Goal: Task Accomplishment & Management: Use online tool/utility

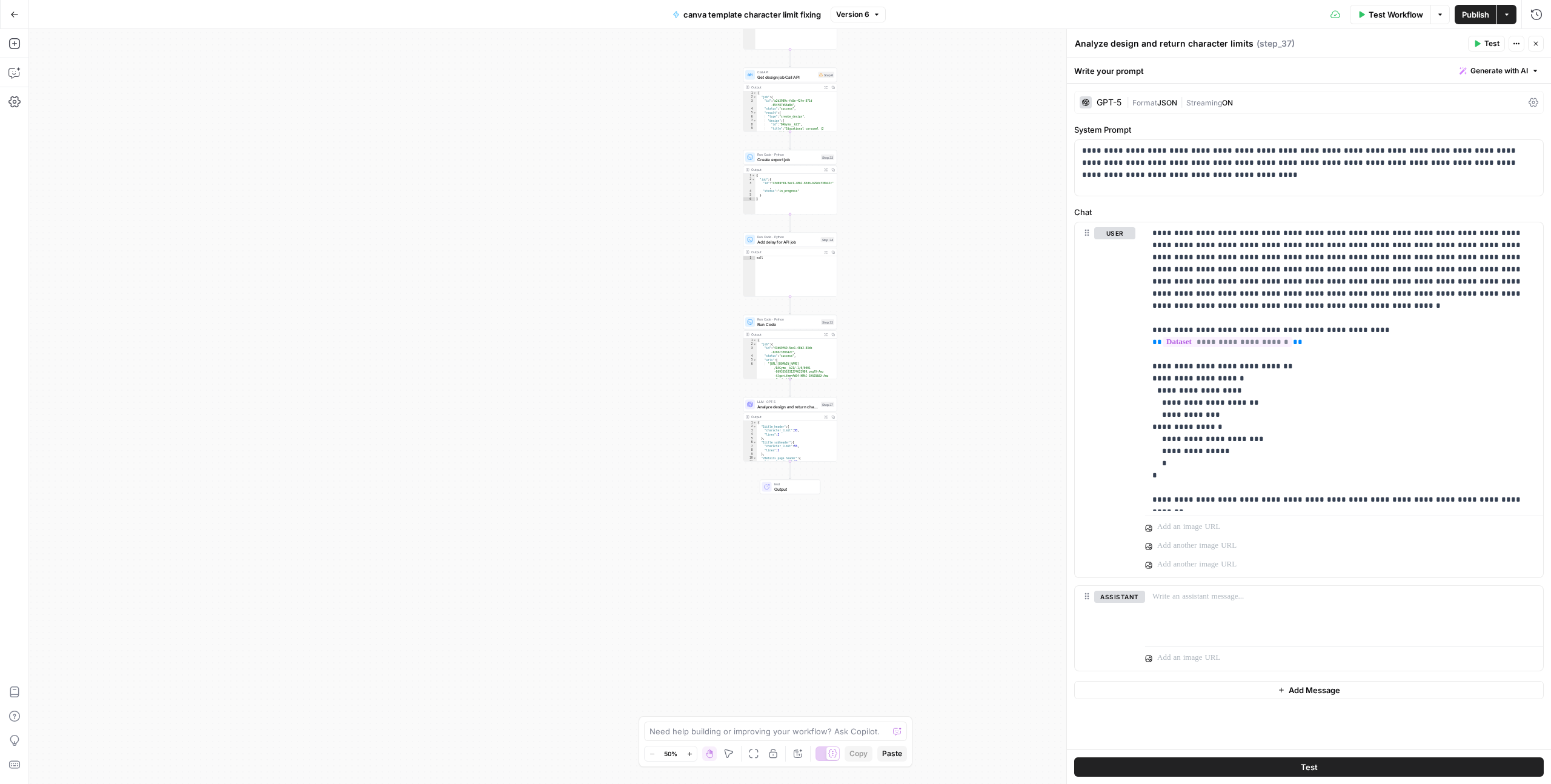
scroll to position [8, 0]
click at [11, 15] on icon "button" at bounding box center [14, 14] width 9 height 9
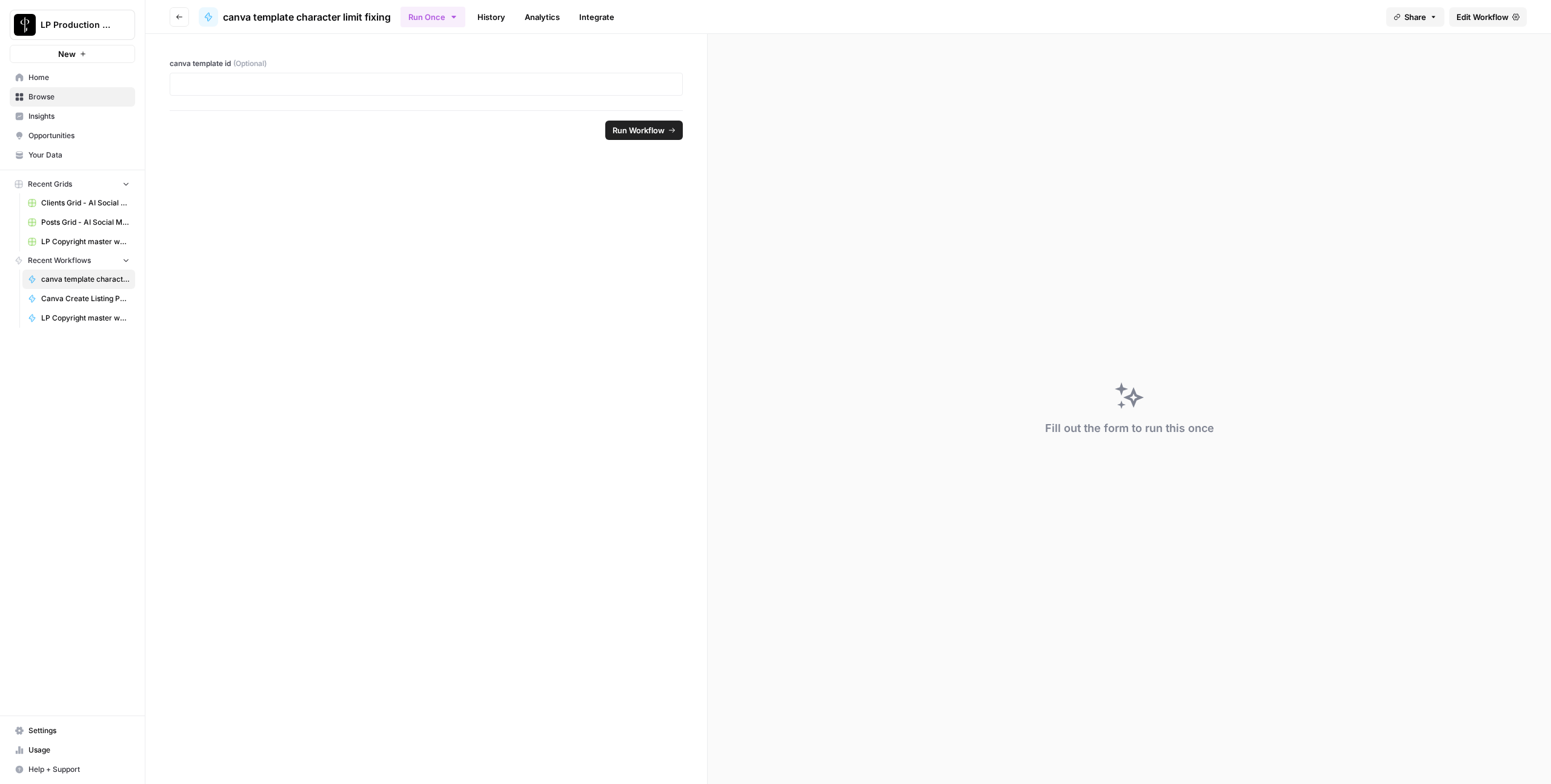
click at [168, 14] on header "Go back canva template character limit fixing Run Once History Analytics Integr…" at bounding box center [848, 16] width 1406 height 33
click at [173, 15] on button "Go back" at bounding box center [179, 17] width 19 height 19
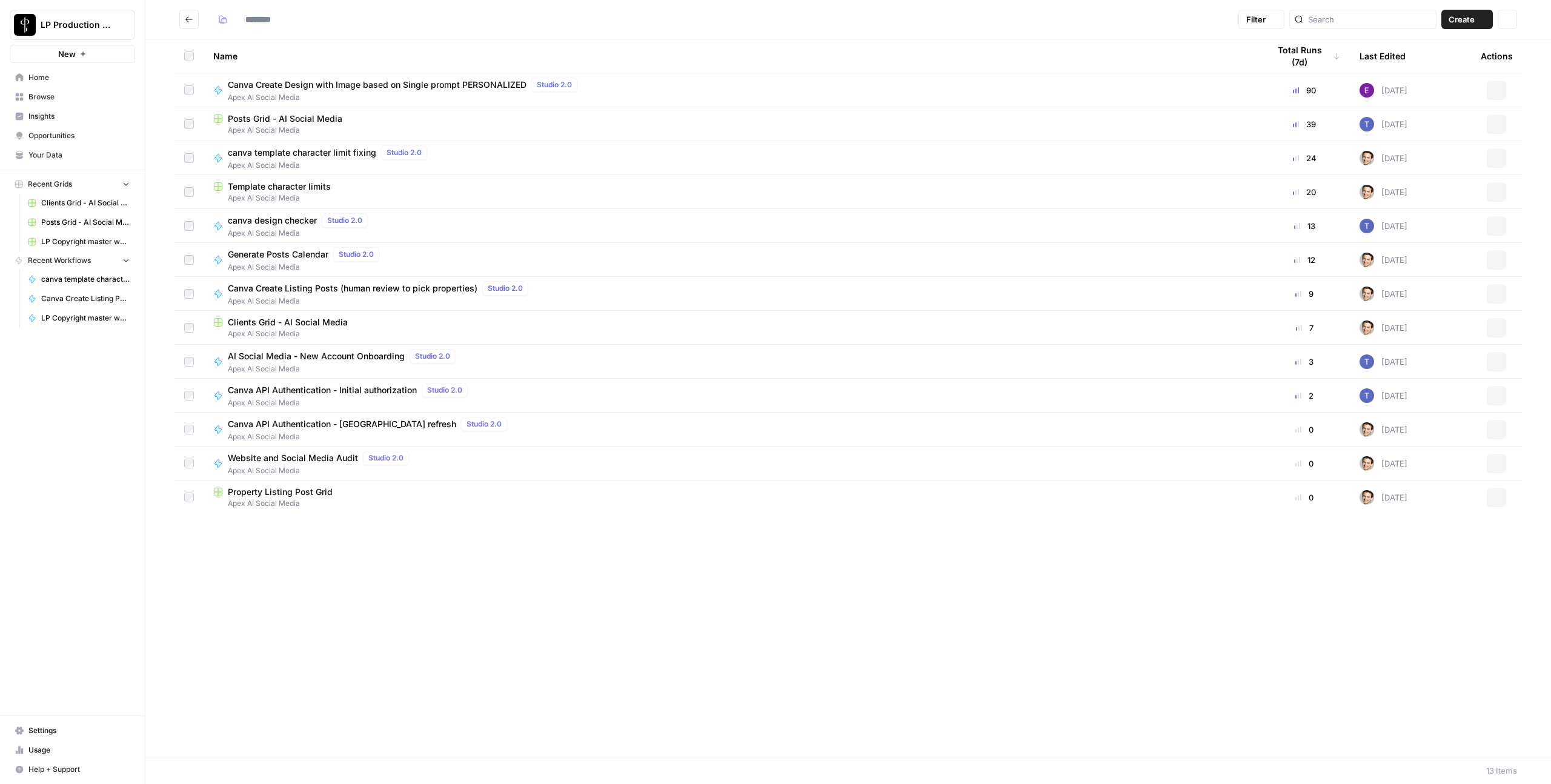
type input "**********"
click at [310, 293] on span "Canva Create Listing Posts (human review to pick properties)" at bounding box center [352, 288] width 250 height 12
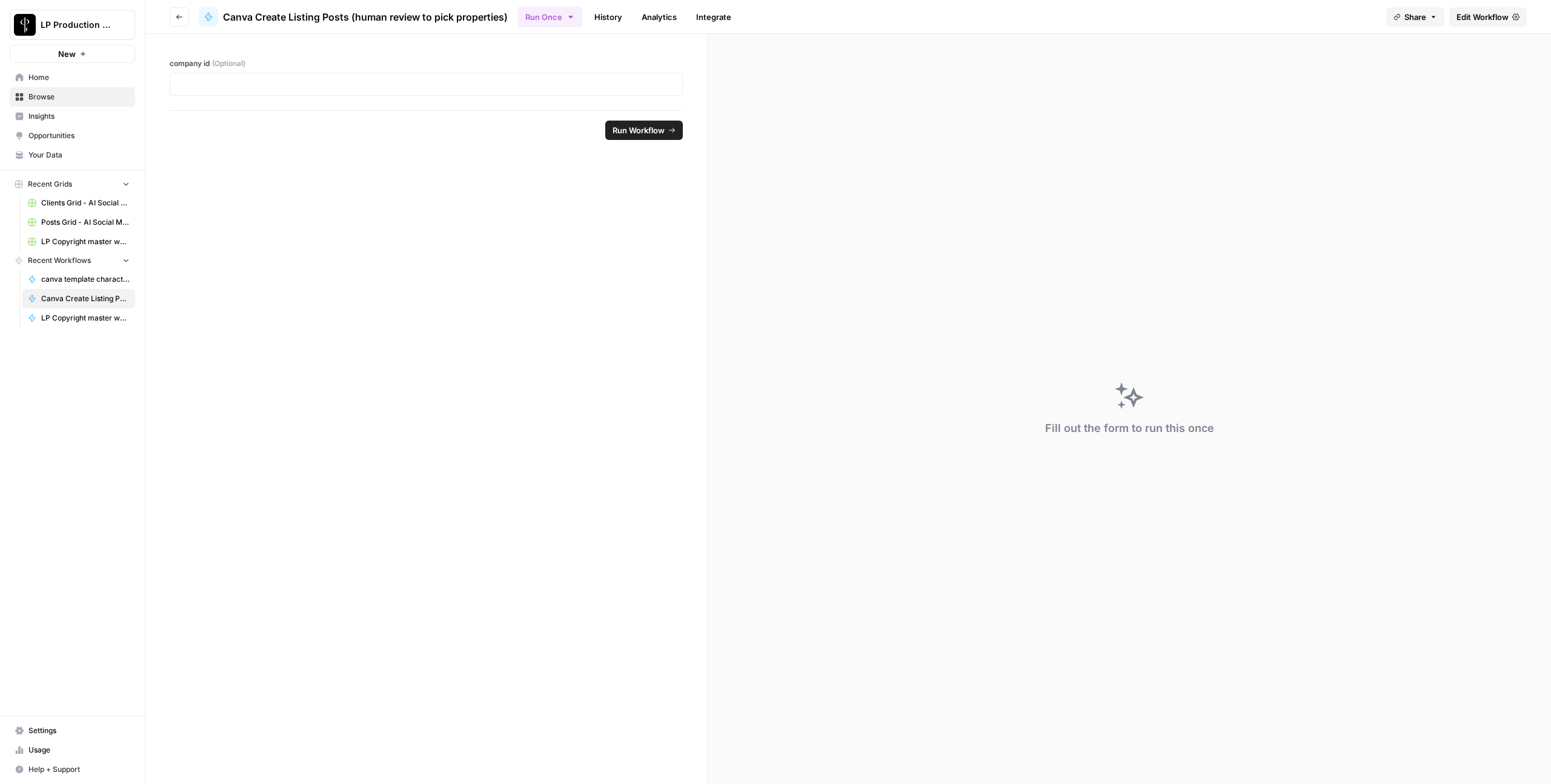
click at [1517, 9] on link "Edit Workflow" at bounding box center [1488, 17] width 77 height 19
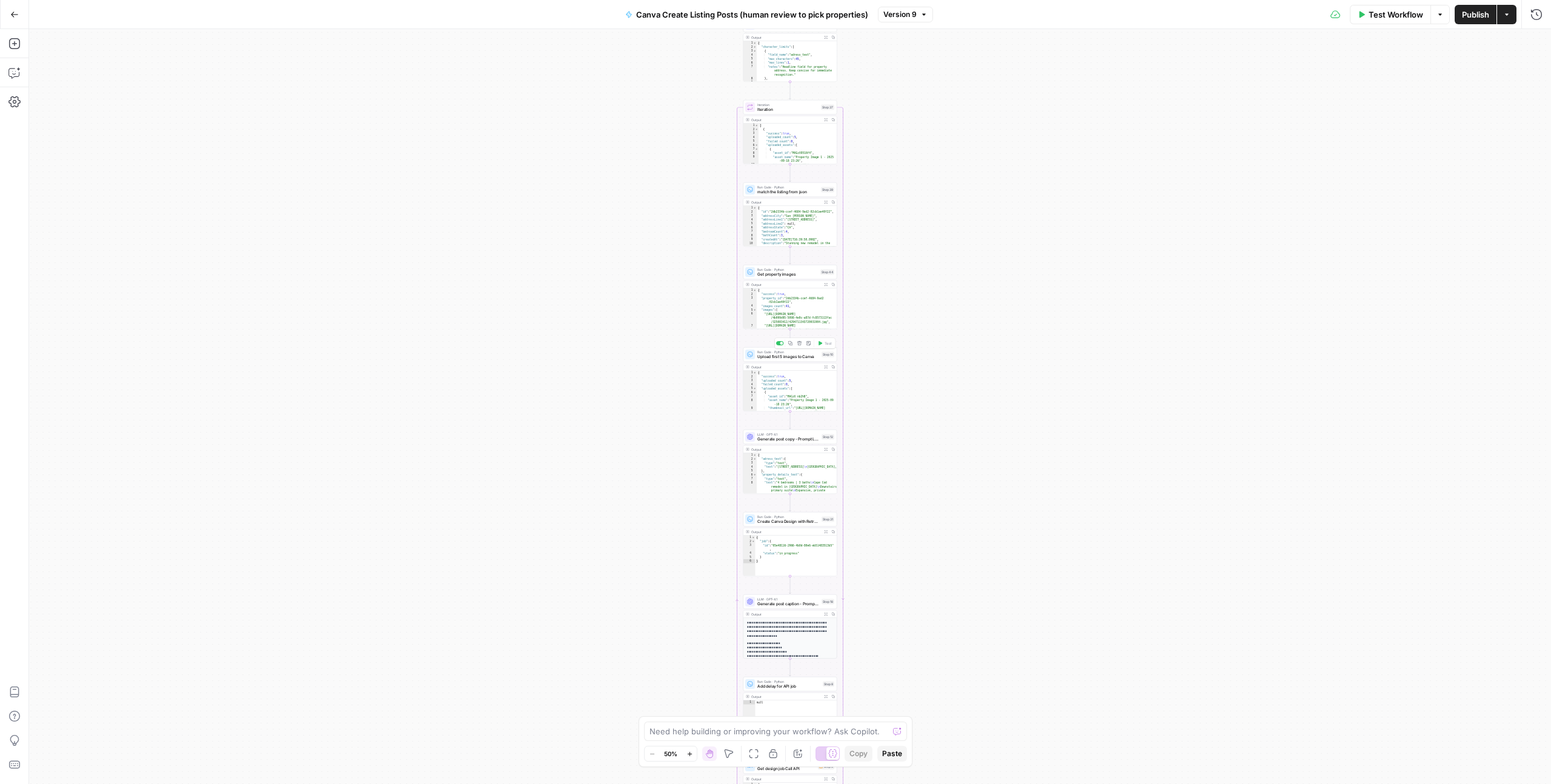
click at [797, 357] on span "Upload first 5 images to Canva" at bounding box center [788, 357] width 62 height 6
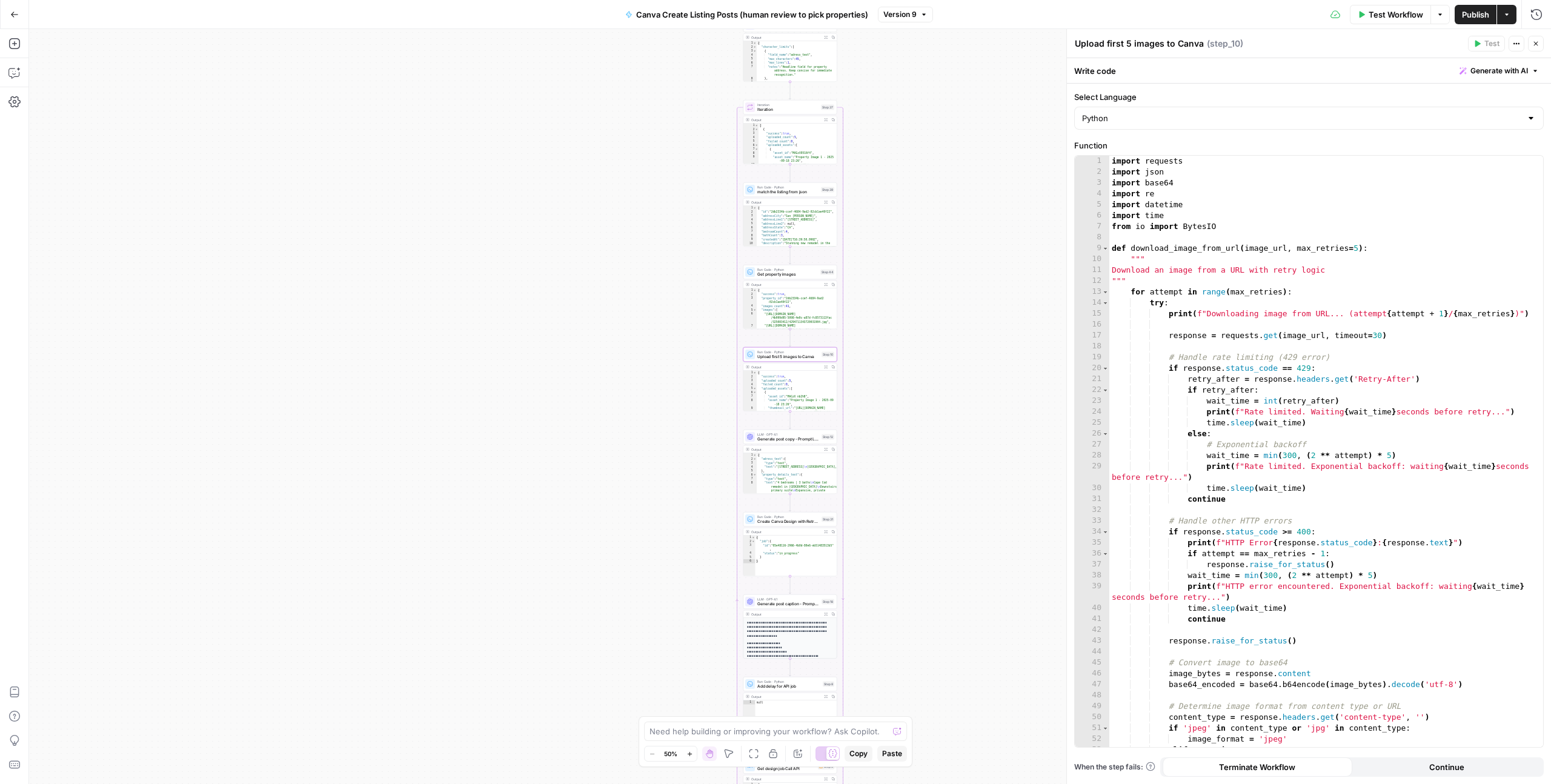
click at [796, 273] on span "Get property images" at bounding box center [787, 274] width 60 height 6
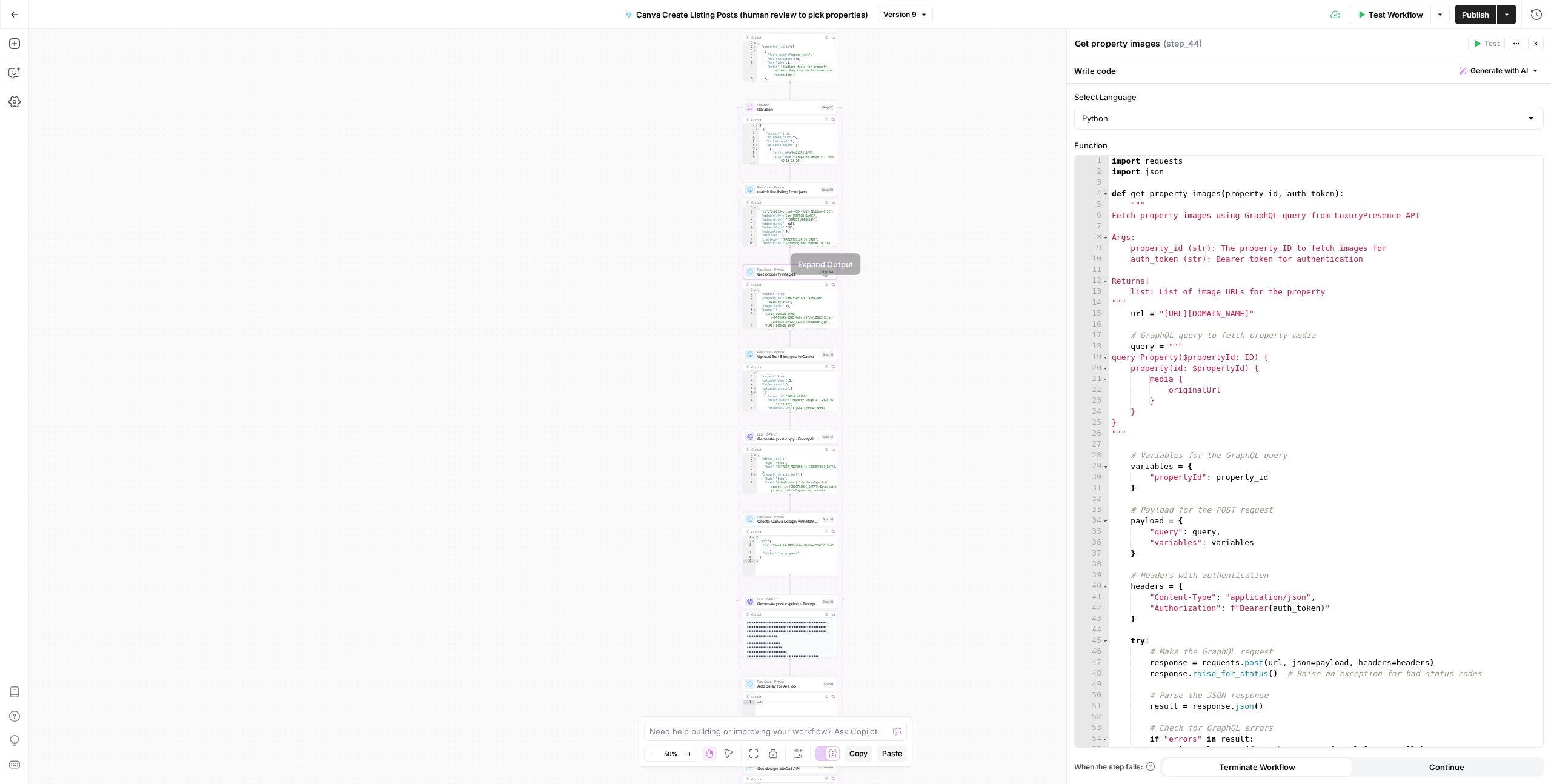
click at [824, 284] on icon "button" at bounding box center [826, 285] width 4 height 4
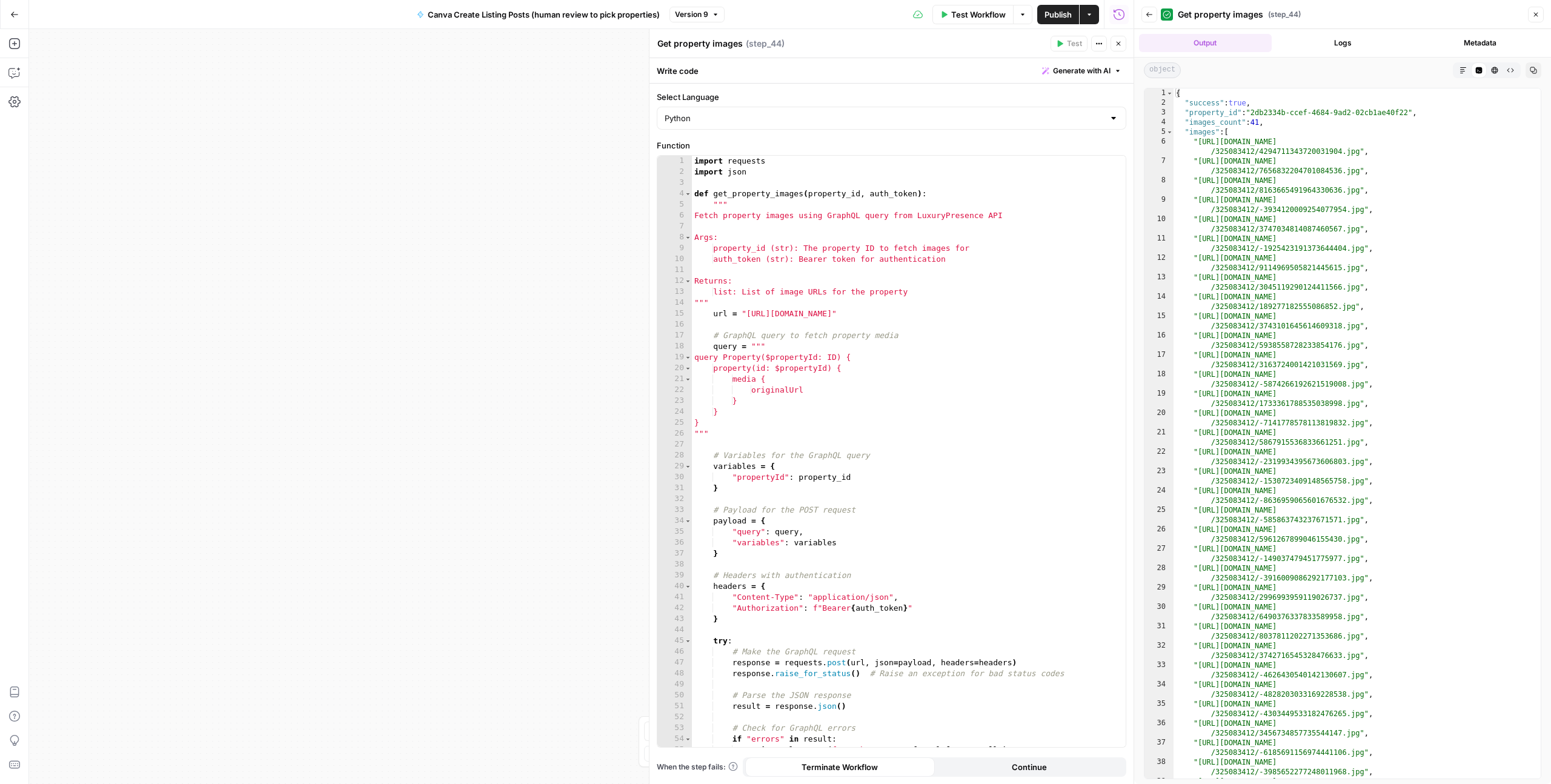
click at [1117, 42] on icon "button" at bounding box center [1119, 44] width 8 height 8
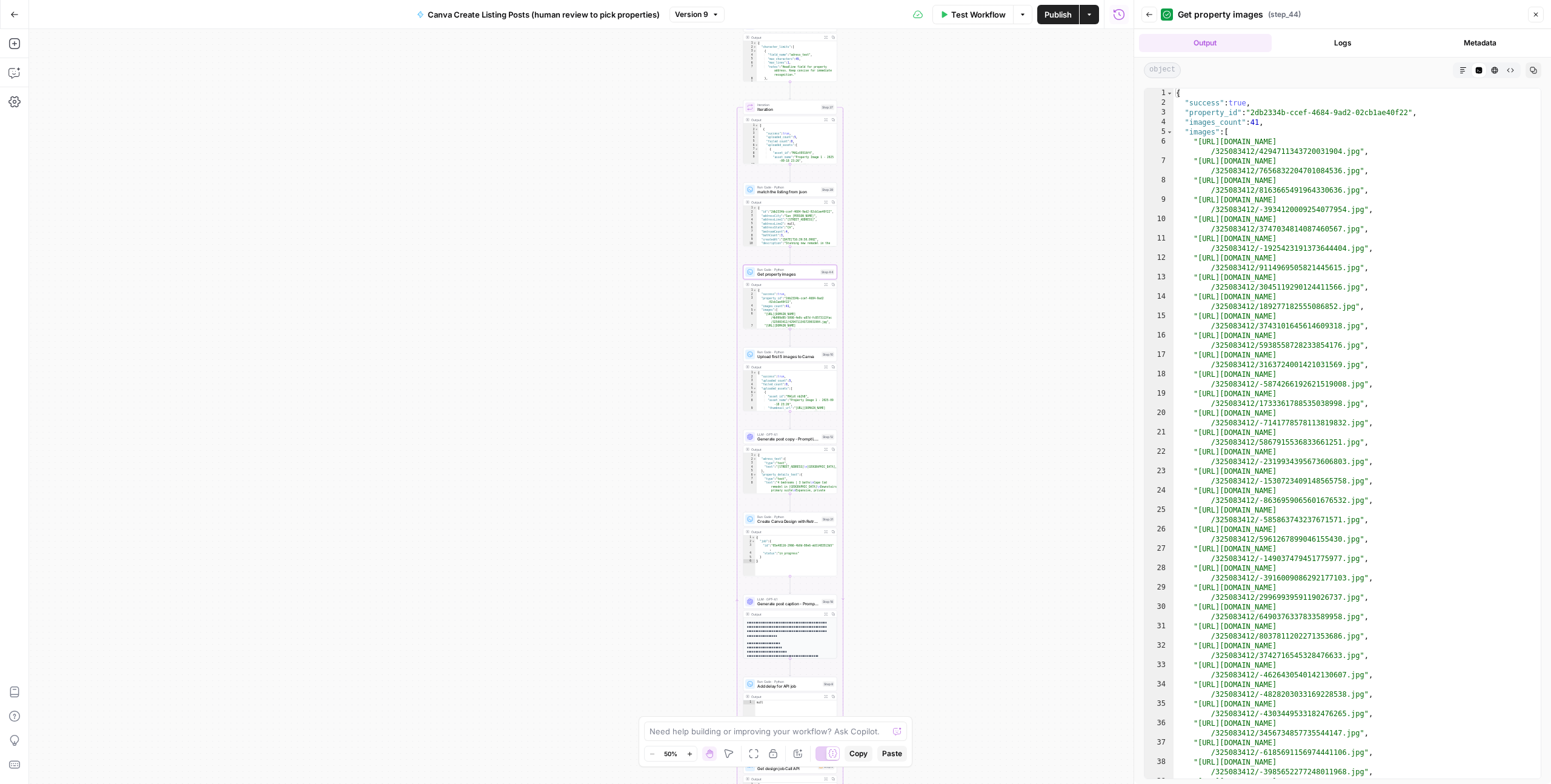
click at [788, 357] on span "Upload first 5 images to Canva" at bounding box center [788, 357] width 62 height 6
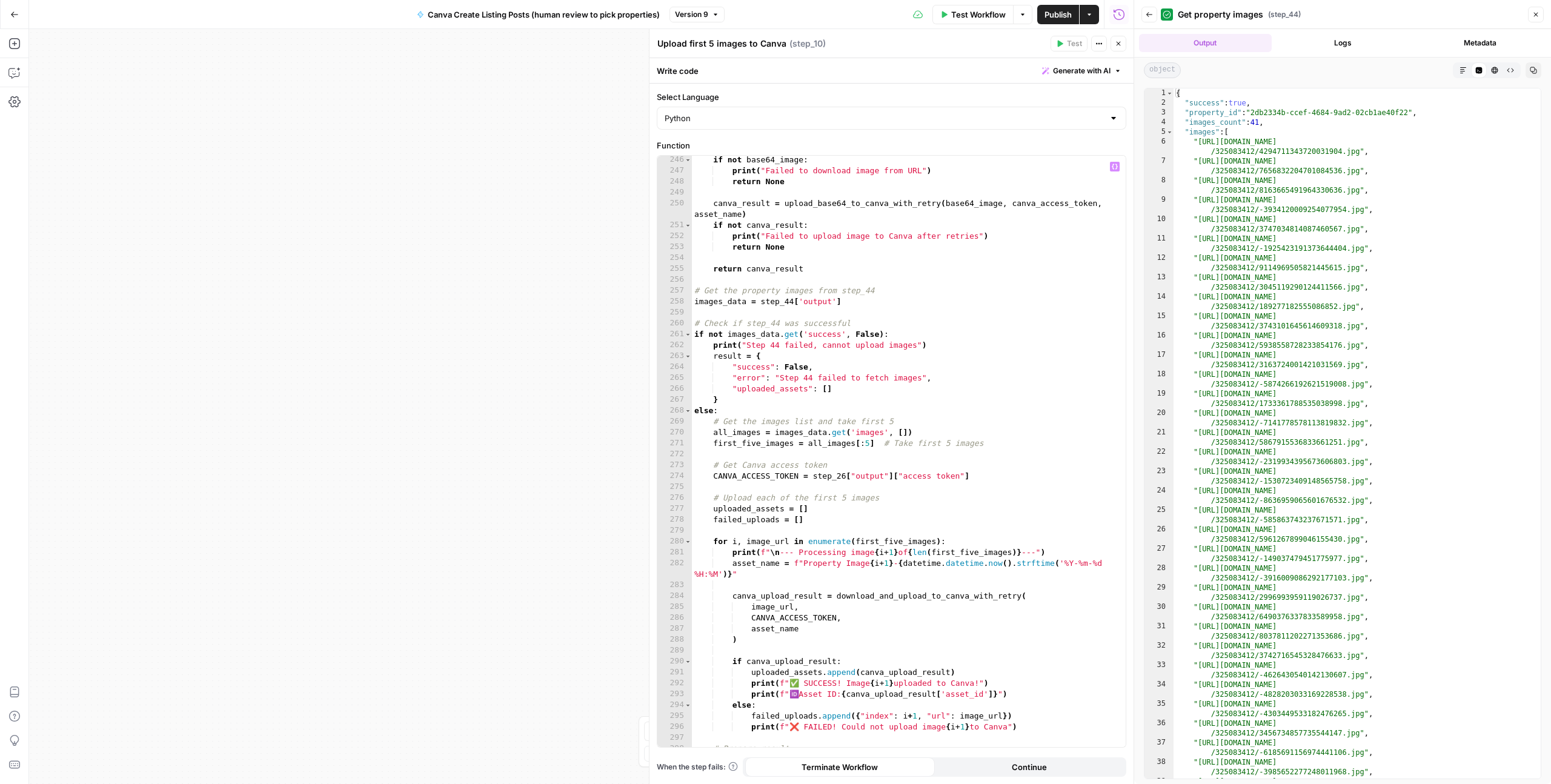
scroll to position [2837, 0]
click at [870, 445] on div "if not base64_image : print ( "Failed to download image from URL" ) return None…" at bounding box center [909, 461] width 434 height 613
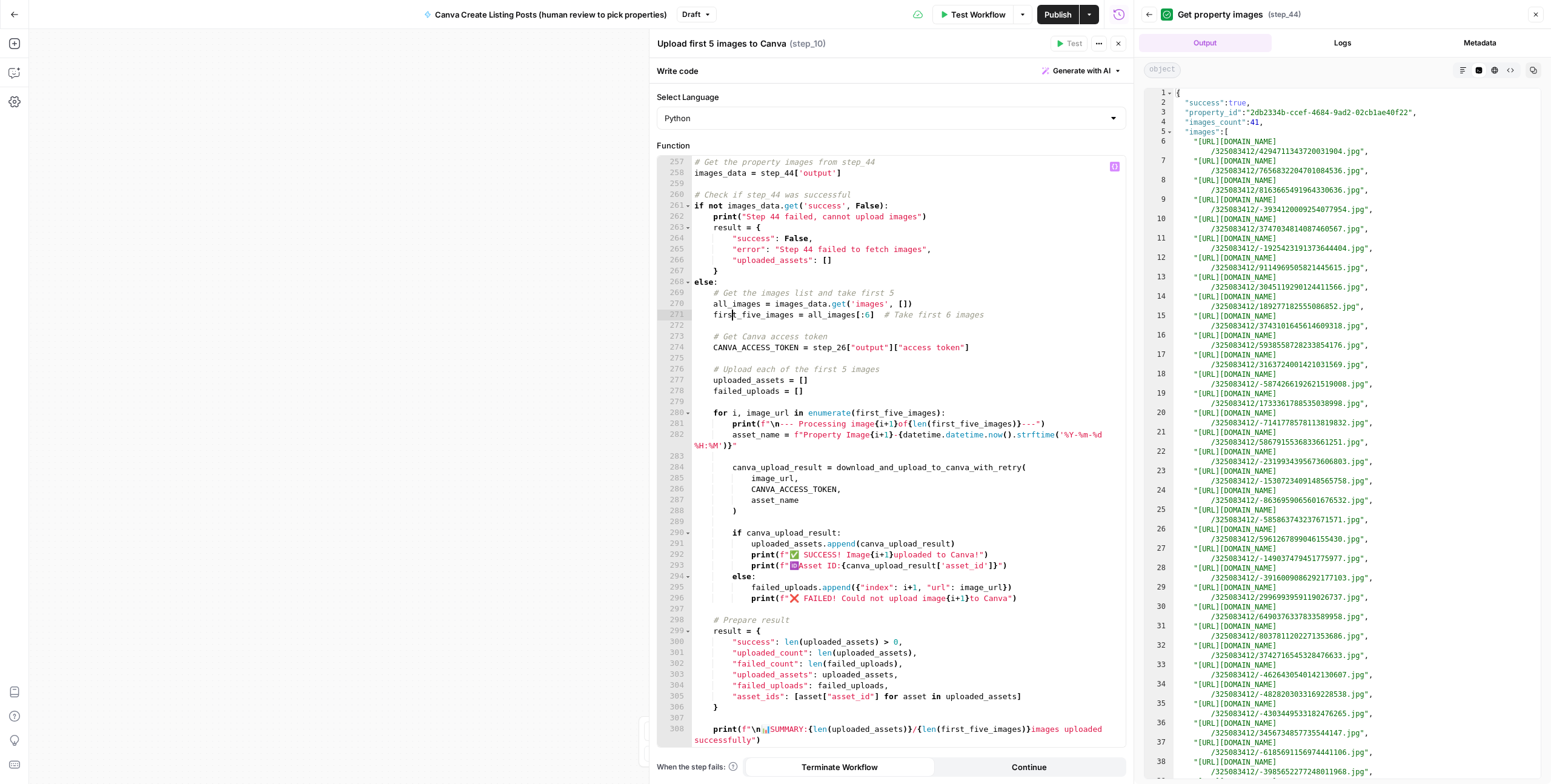
scroll to position [2986, 0]
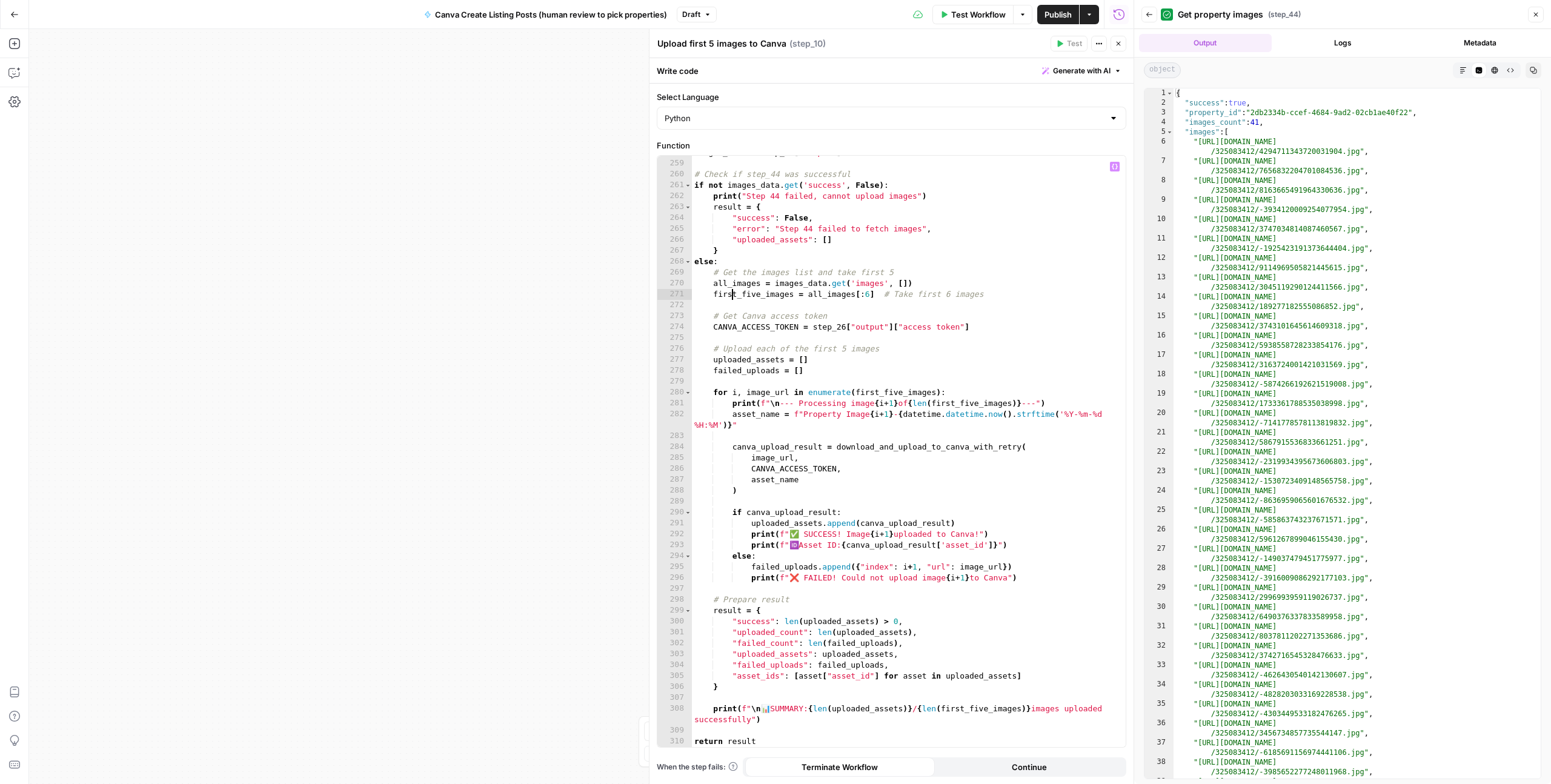
type textarea "**********"
click at [1119, 52] on header "Upload first 5 images to Canva Upload first 5 images to Canva ( step_10 ) Test …" at bounding box center [891, 43] width 484 height 29
click at [1119, 48] on button "Close" at bounding box center [1118, 43] width 15 height 15
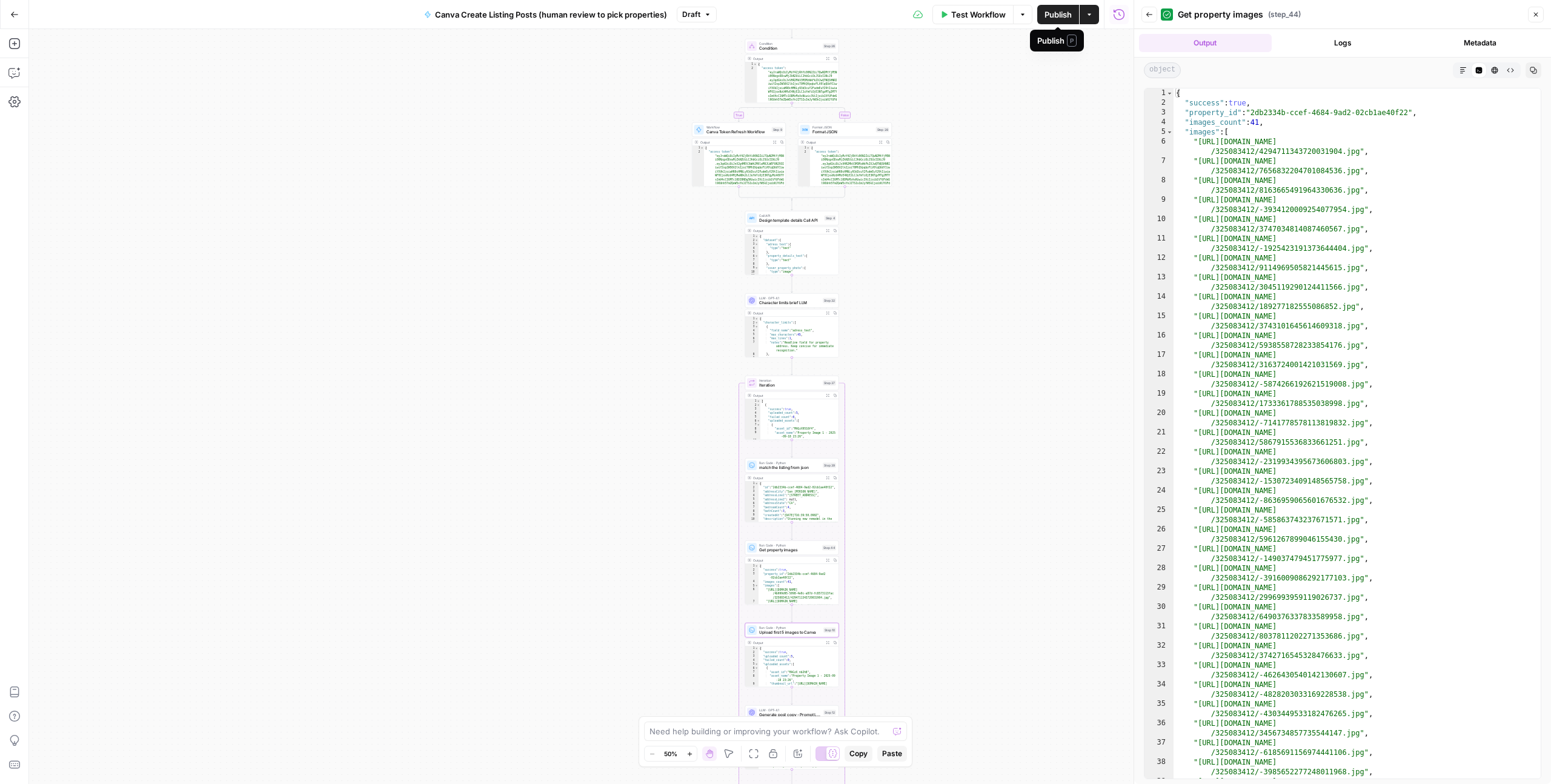
click at [1048, 17] on span "Publish" at bounding box center [1058, 14] width 28 height 12
click at [1538, 16] on icon "button" at bounding box center [1536, 14] width 8 height 8
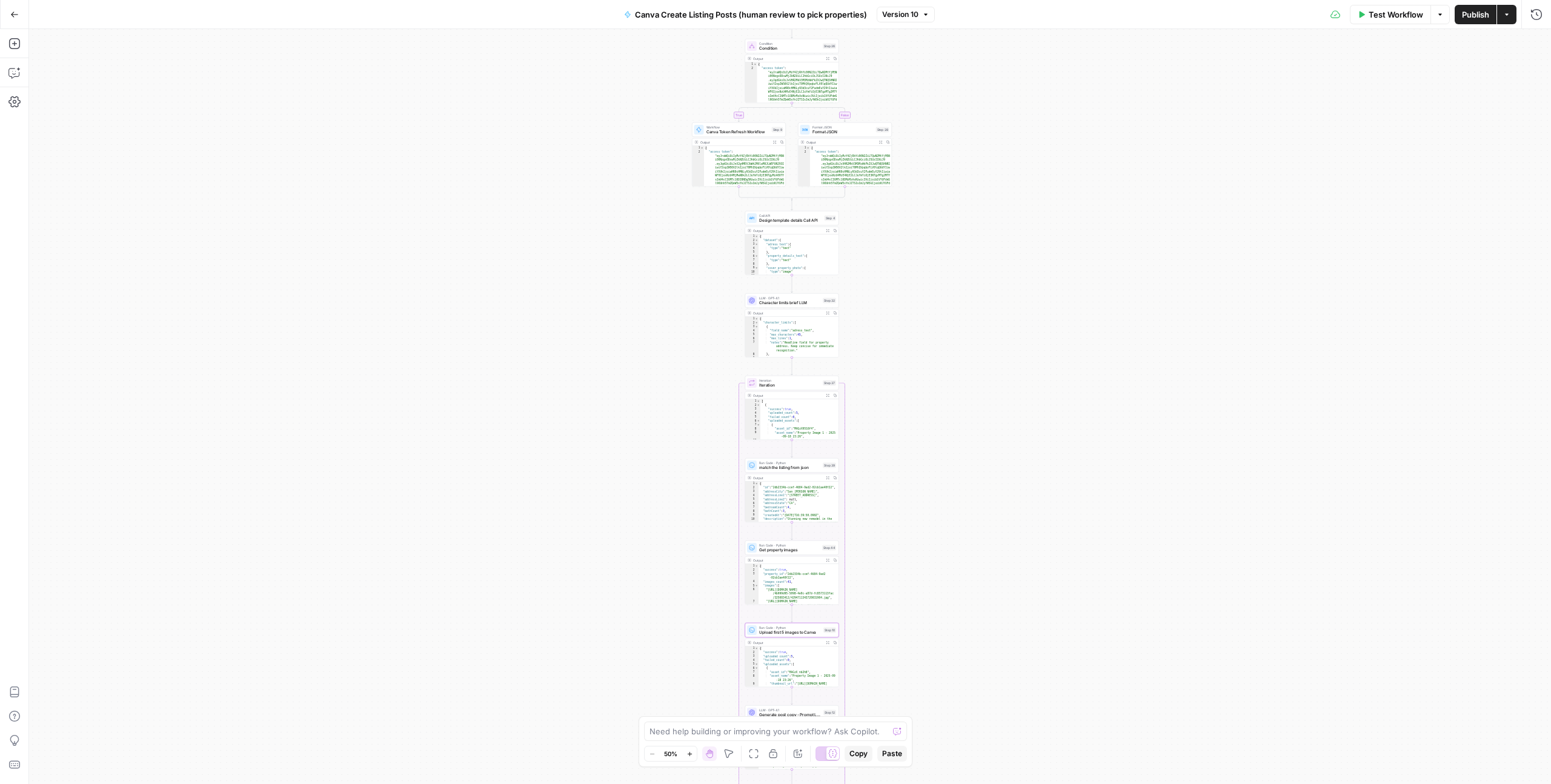
click at [11, 14] on icon "button" at bounding box center [14, 14] width 9 height 9
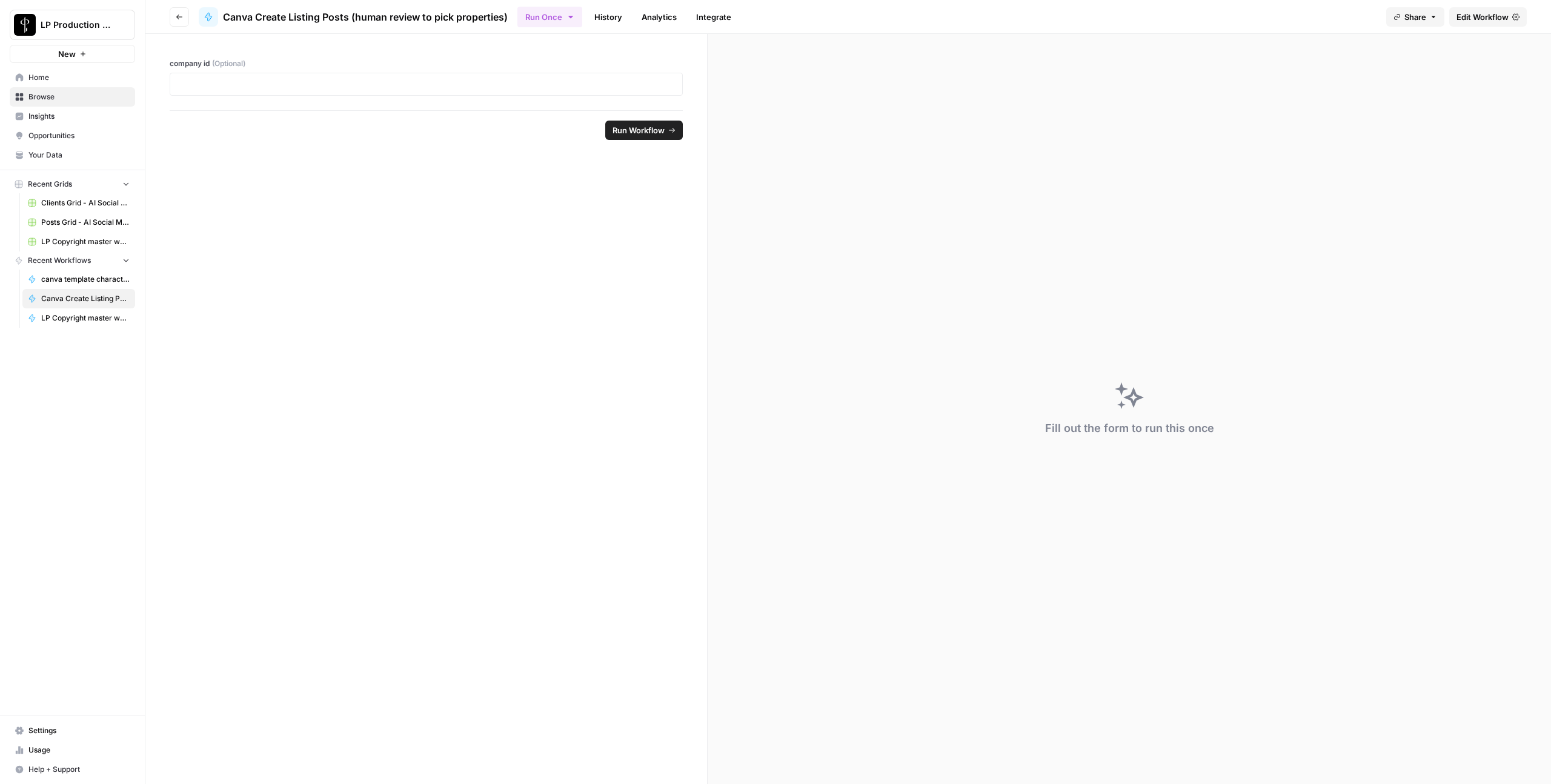
click at [185, 22] on button "Go back" at bounding box center [179, 17] width 19 height 19
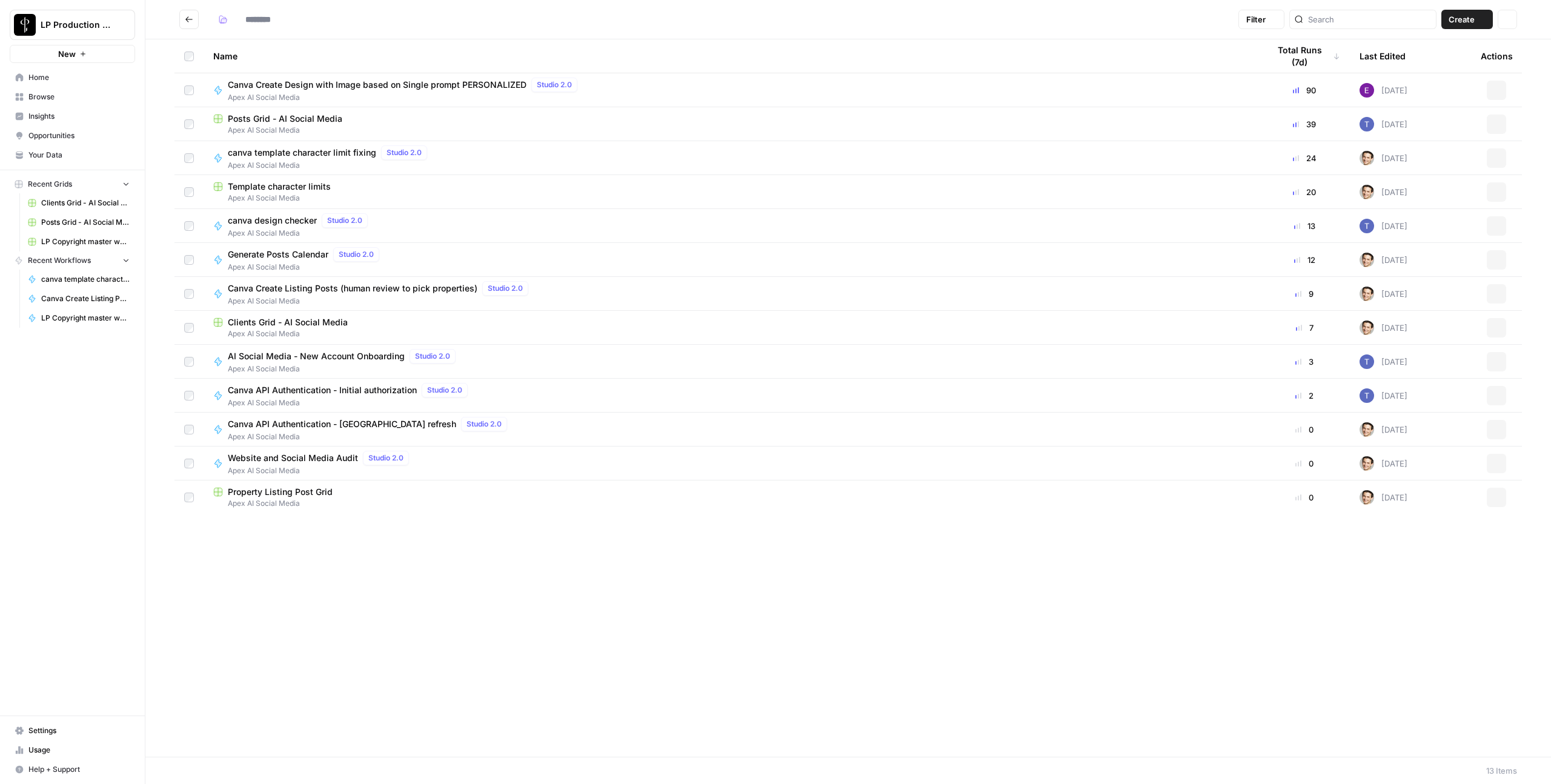
type input "**********"
click at [289, 363] on span "Apex AI Social Media" at bounding box center [343, 368] width 232 height 11
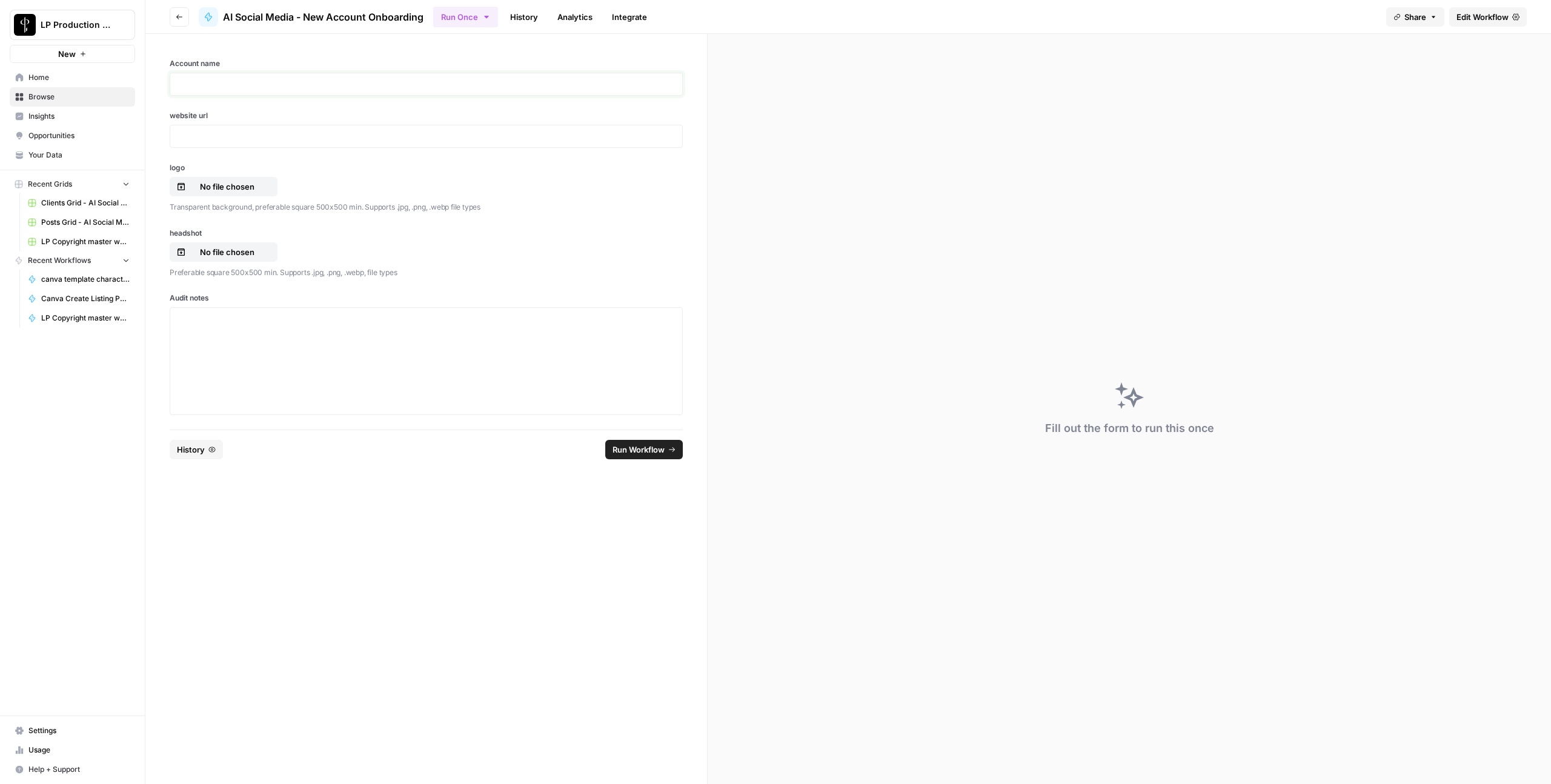
click at [378, 88] on p at bounding box center [426, 84] width 497 height 12
click at [353, 142] on p at bounding box center [426, 136] width 497 height 12
click at [242, 183] on p "No file chosen" at bounding box center [227, 186] width 77 height 12
click at [247, 191] on p "No file chosen" at bounding box center [227, 186] width 77 height 12
click at [212, 267] on p "Preferable square 500x500 min. Supports .jpg, .png, .webp, file types" at bounding box center [426, 272] width 513 height 12
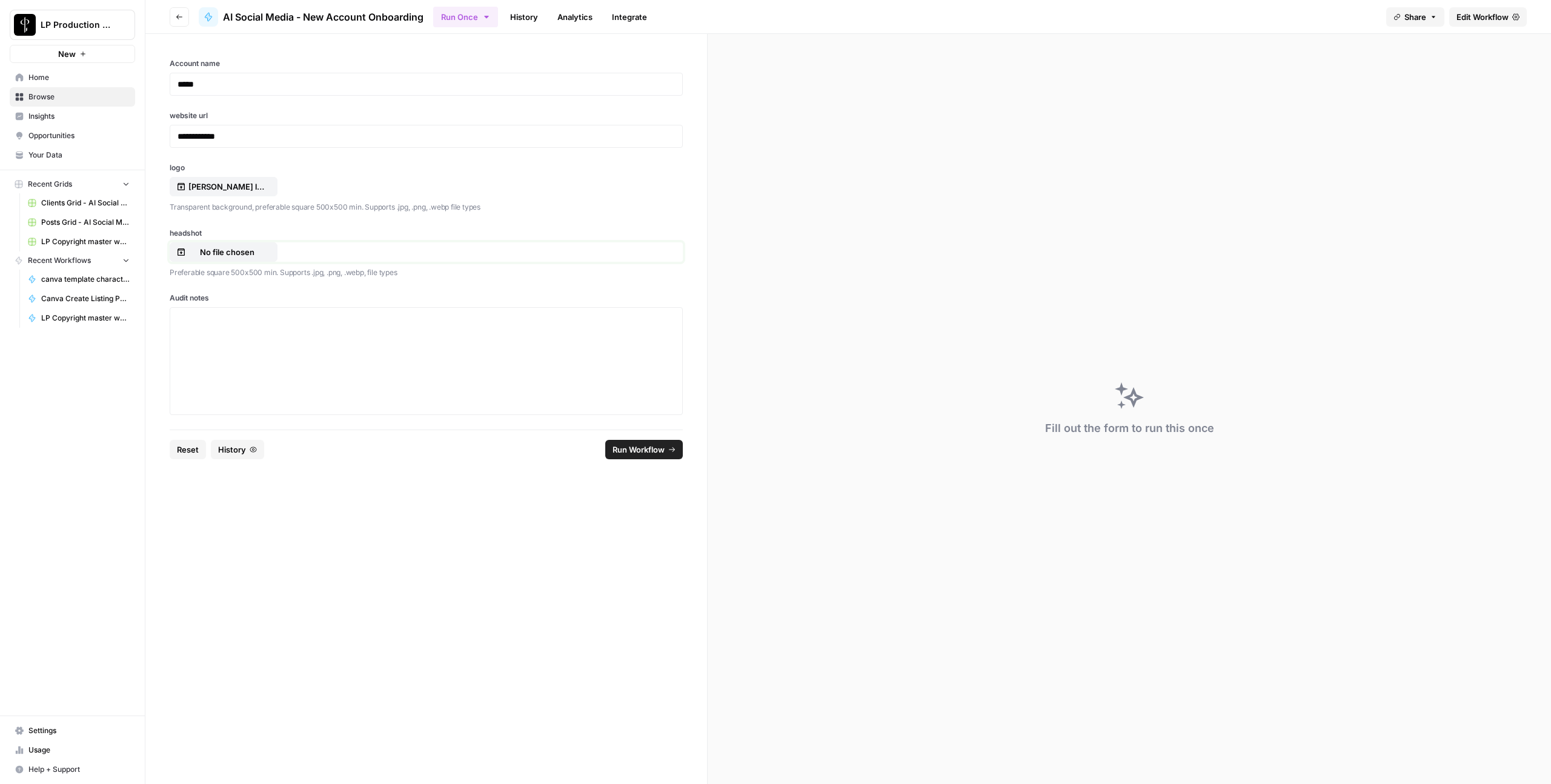
click at [212, 257] on p "No file chosen" at bounding box center [227, 251] width 77 height 12
click at [418, 321] on p at bounding box center [426, 318] width 497 height 12
drag, startPoint x: 615, startPoint y: 445, endPoint x: 621, endPoint y: 448, distance: 6.7
click at [618, 446] on span "Run Workflow" at bounding box center [639, 449] width 52 height 12
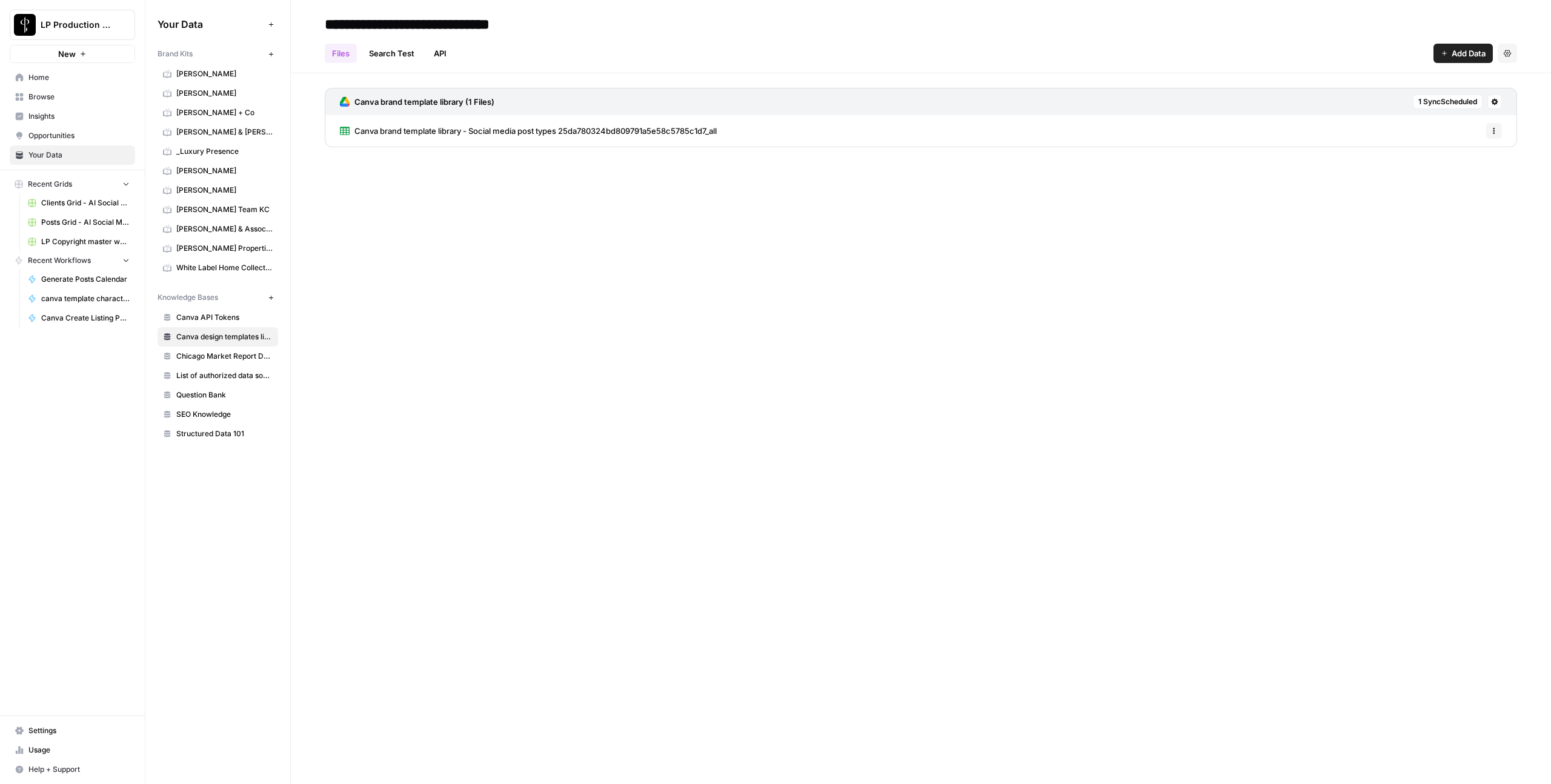
click at [1492, 101] on icon at bounding box center [1495, 101] width 7 height 7
click at [1465, 134] on button "Sync Data" at bounding box center [1444, 128] width 102 height 17
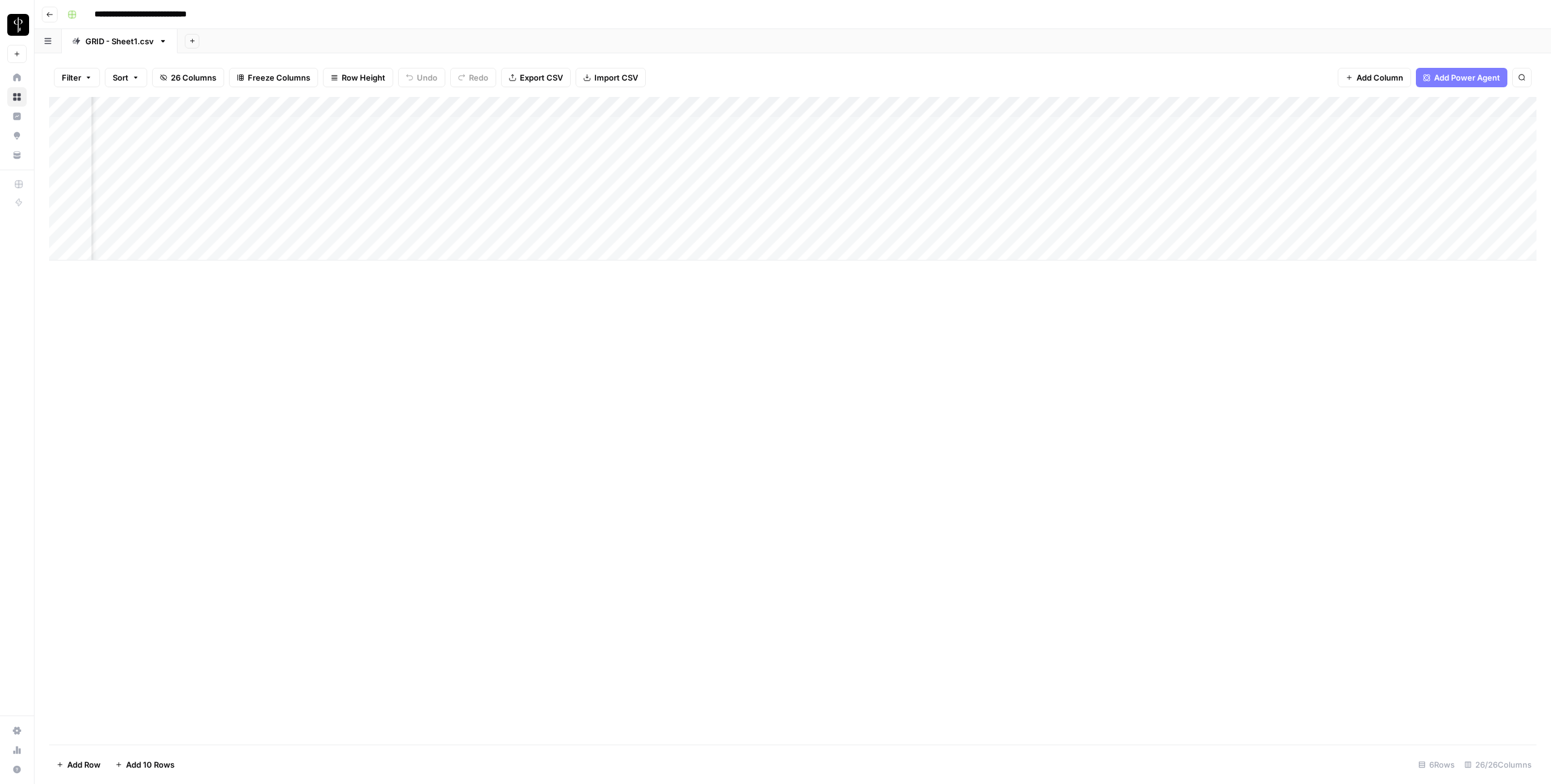
scroll to position [0, 758]
click at [1384, 232] on div "Add Column" at bounding box center [793, 178] width 1488 height 163
click at [1393, 147] on div "Add Column" at bounding box center [793, 178] width 1488 height 163
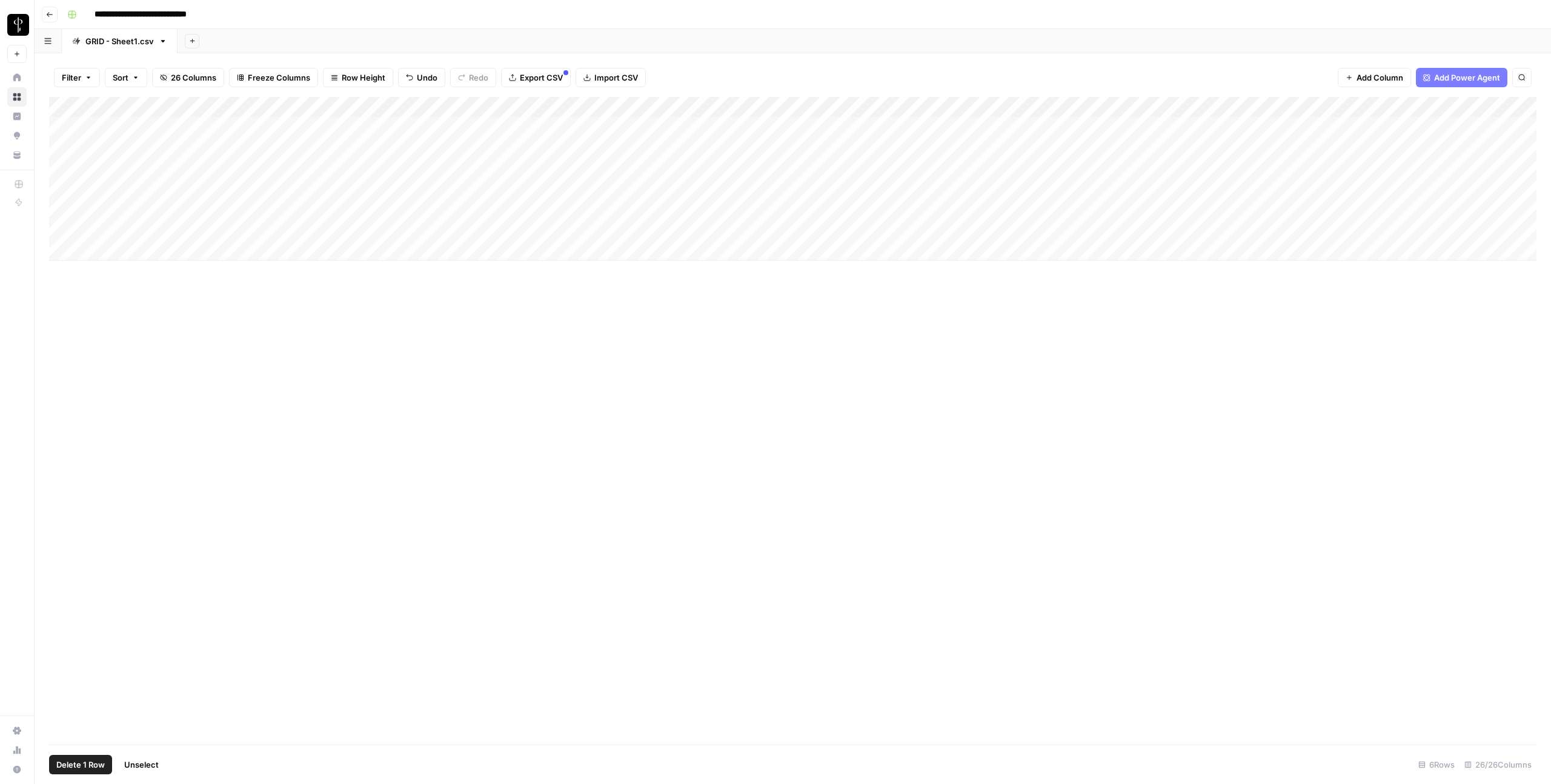
click at [65, 229] on div "Add Column" at bounding box center [793, 178] width 1488 height 163
click at [65, 768] on span "Delete 1 Row" at bounding box center [80, 764] width 49 height 12
click at [731, 141] on span "Delete" at bounding box center [732, 140] width 26 height 12
click at [1024, 111] on button "Add Column" at bounding box center [1041, 107] width 63 height 15
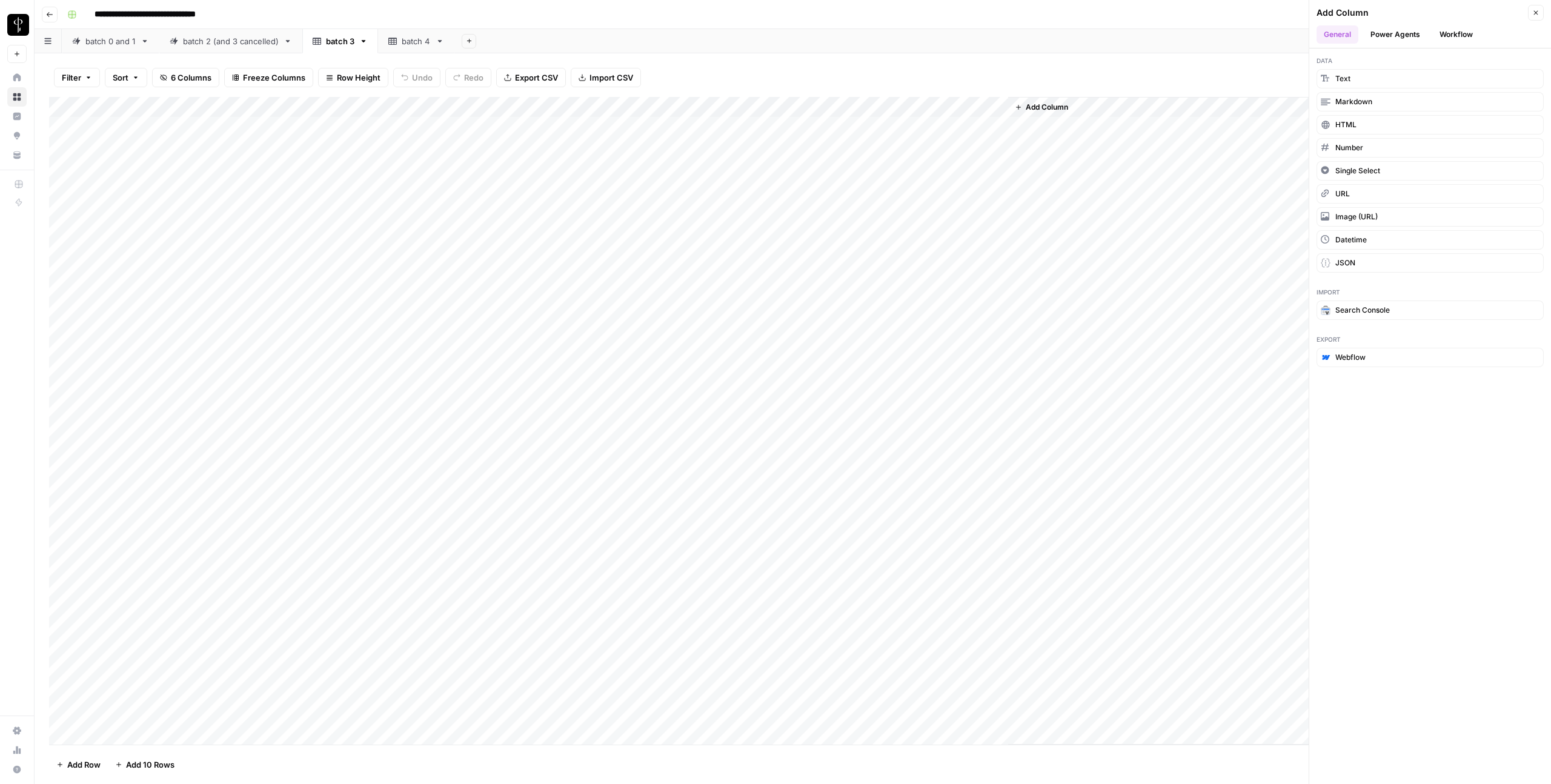
click at [1456, 35] on button "Workflow" at bounding box center [1456, 34] width 48 height 18
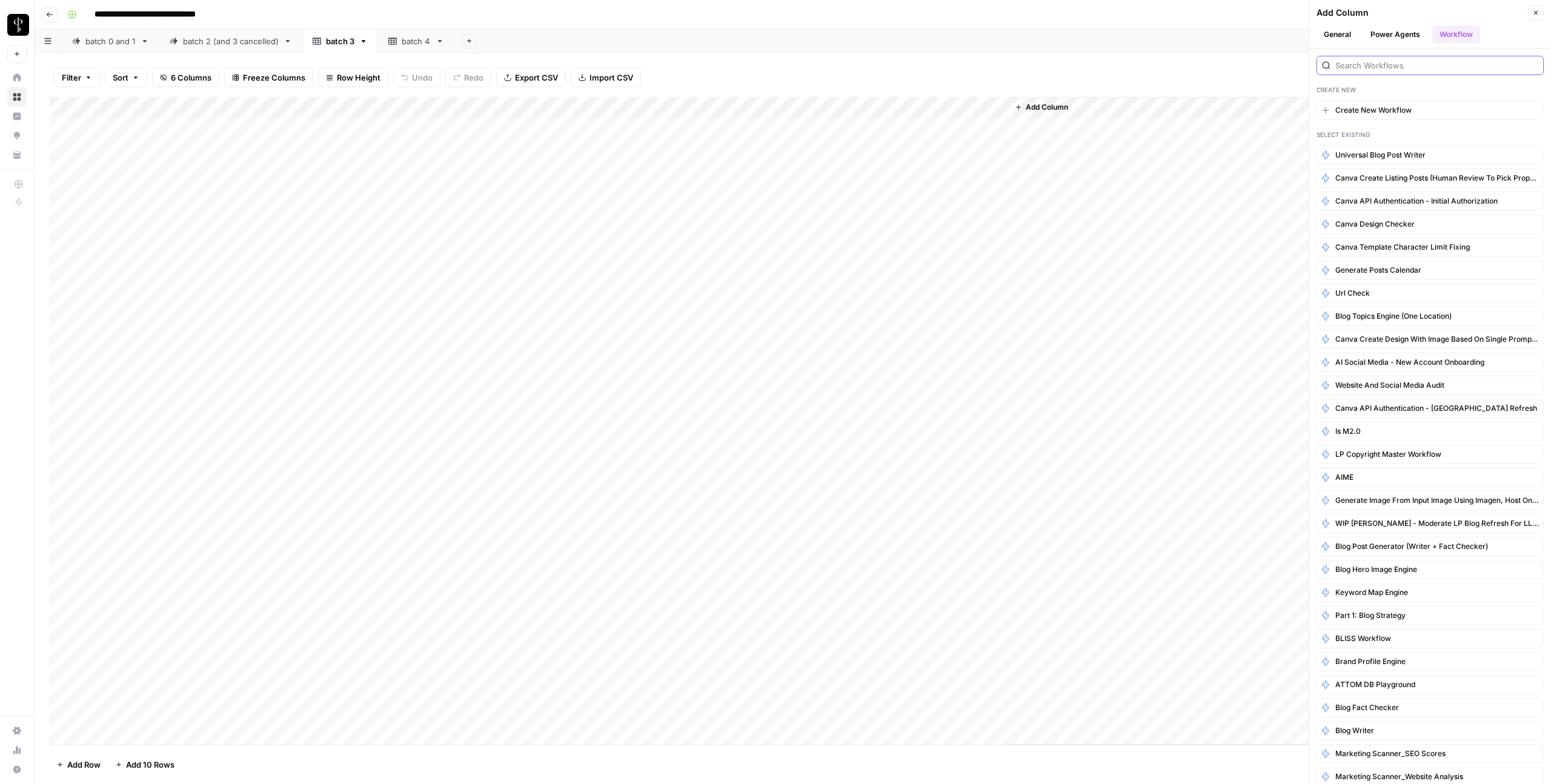
click at [1414, 68] on input "search" at bounding box center [1437, 65] width 203 height 12
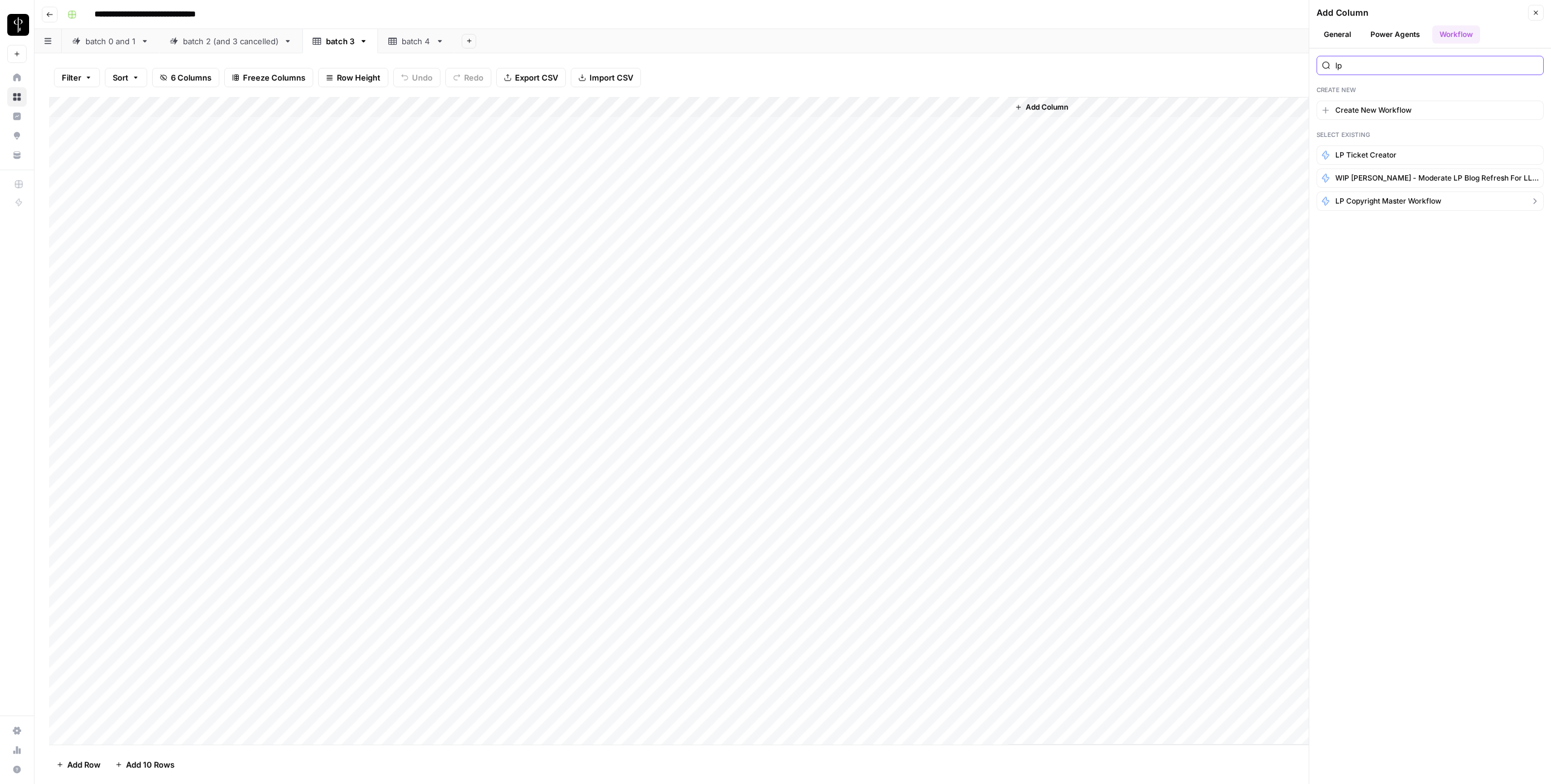
type input "lp"
click at [1398, 199] on span "LP Copyright master workflow" at bounding box center [1388, 201] width 106 height 11
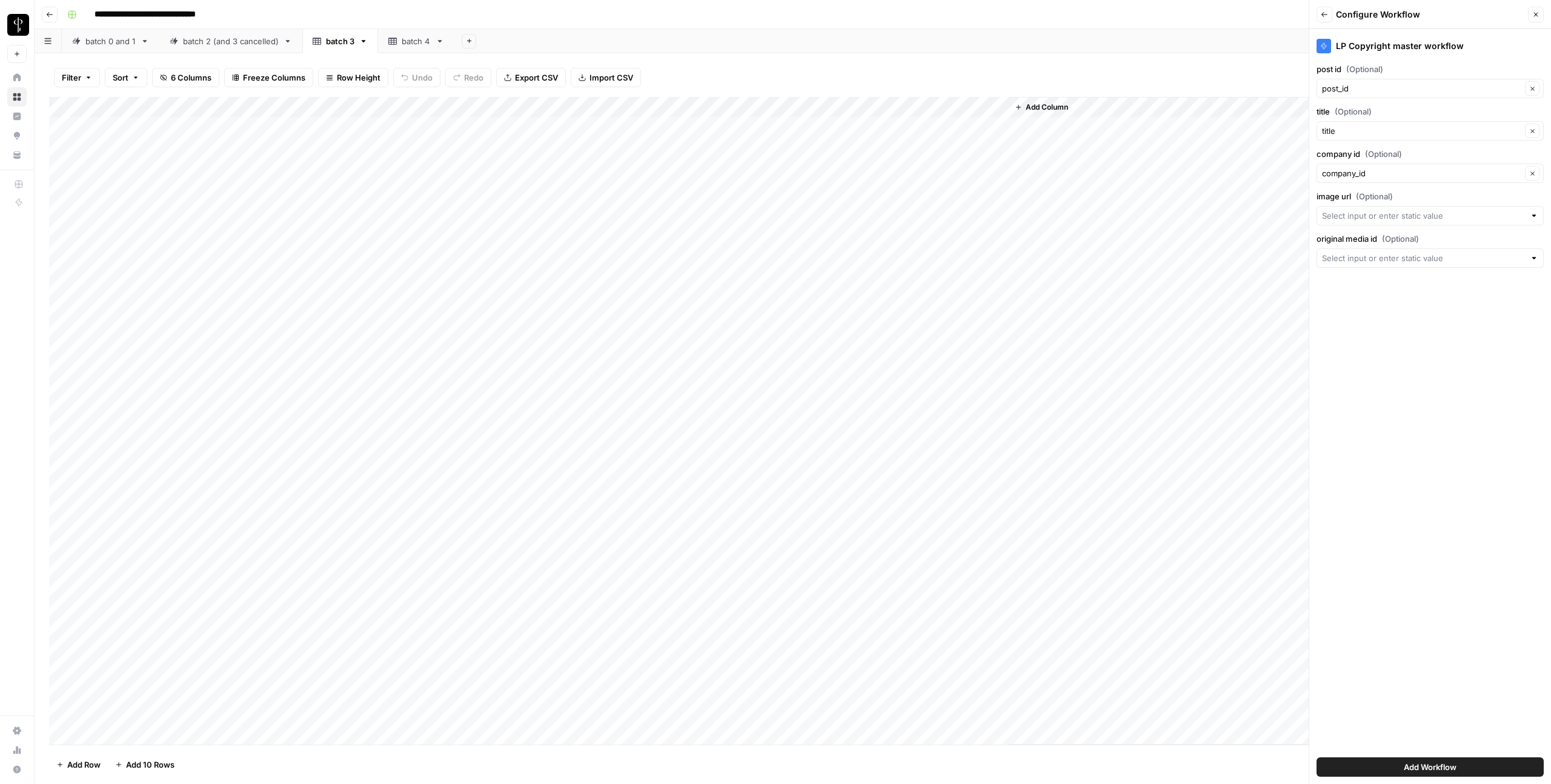
click at [1404, 223] on div at bounding box center [1431, 215] width 228 height 19
click at [1372, 287] on span "url" at bounding box center [1421, 283] width 187 height 12
type input "url"
click at [1364, 260] on input "original media id (Optional)" at bounding box center [1424, 258] width 203 height 12
click at [1347, 328] on span "media_id" at bounding box center [1421, 326] width 187 height 12
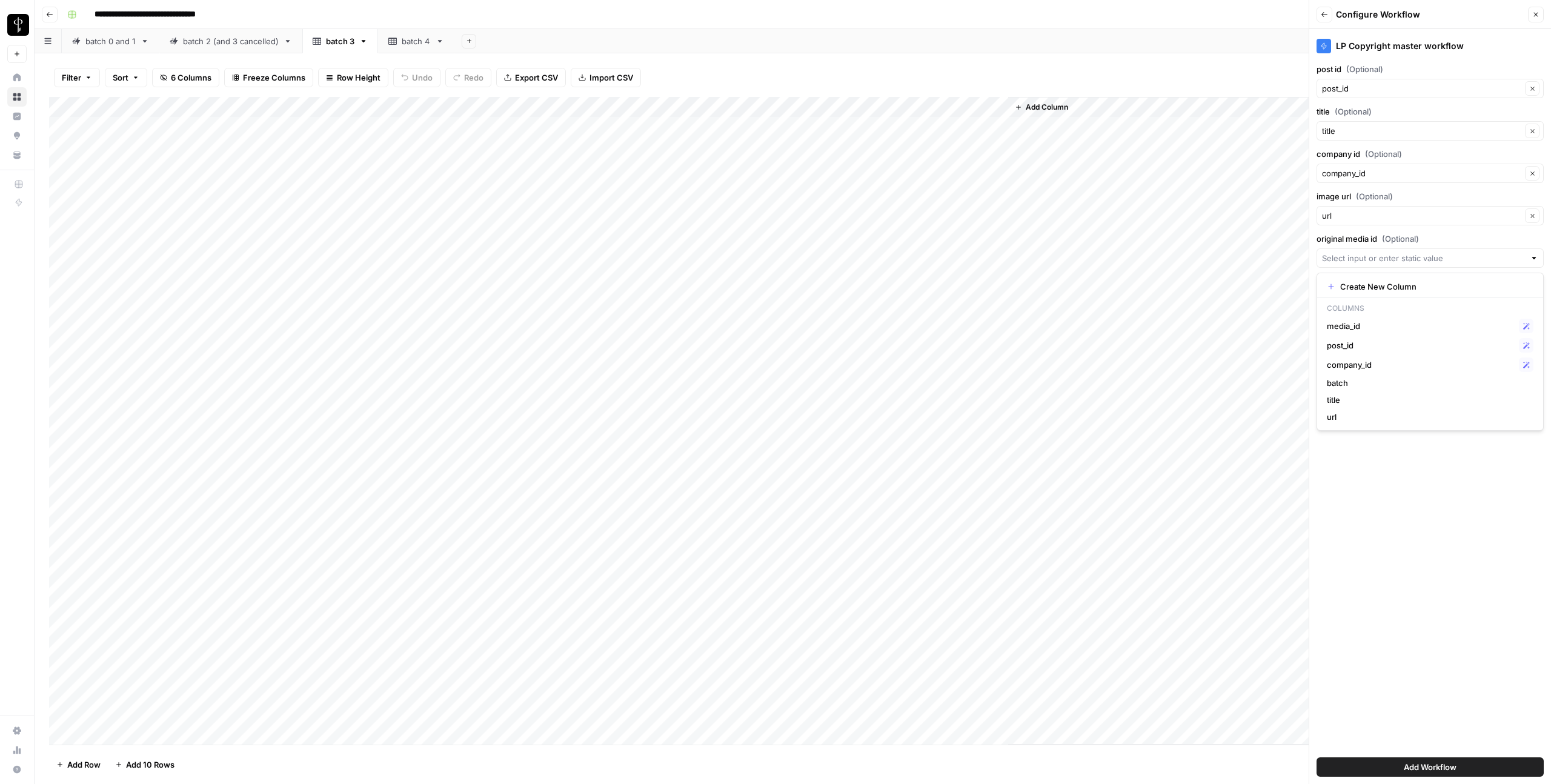
type input "media_id"
click at [1478, 760] on button "Add Workflow" at bounding box center [1431, 767] width 228 height 19
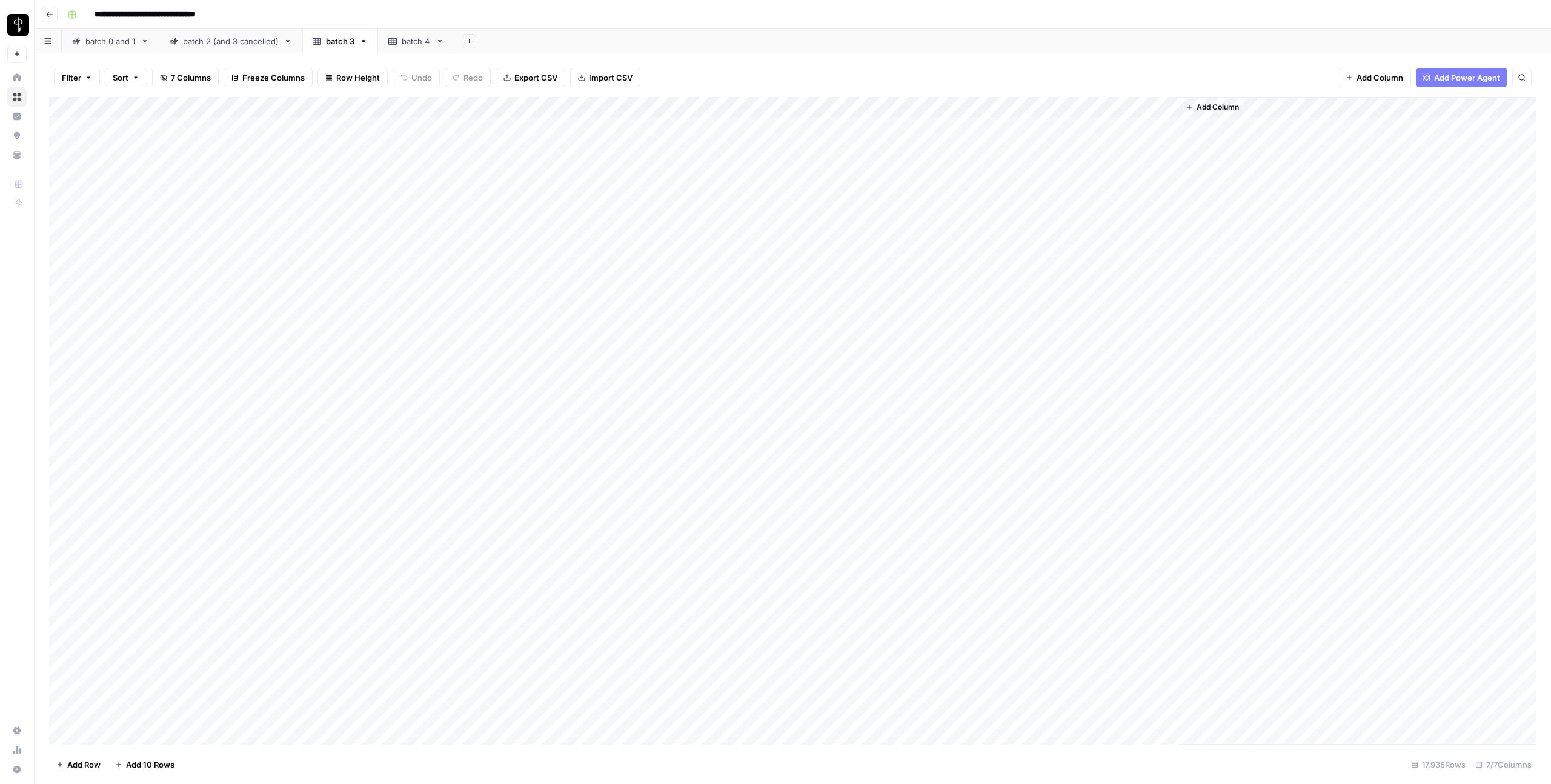
drag, startPoint x: 953, startPoint y: 120, endPoint x: 881, endPoint y: 174, distance: 90.0
click at [951, 131] on div "Add Column" at bounding box center [793, 420] width 1488 height 647
click at [1165, 110] on div "Add Column" at bounding box center [793, 420] width 1488 height 647
click at [1188, 141] on span "All Rows" at bounding box center [1212, 135] width 76 height 12
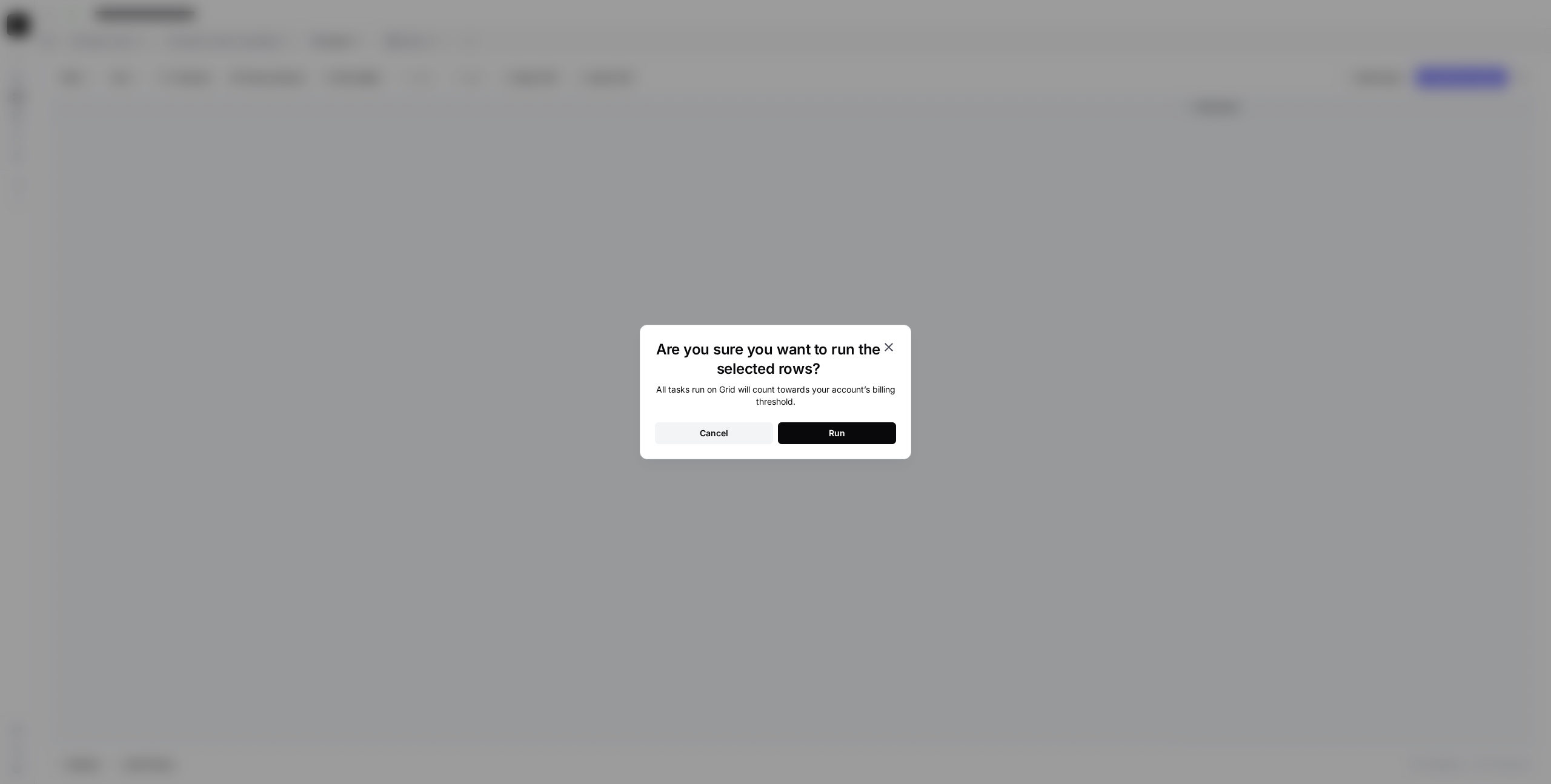
click at [871, 435] on button "Run" at bounding box center [838, 433] width 119 height 22
